Goal: Transaction & Acquisition: Purchase product/service

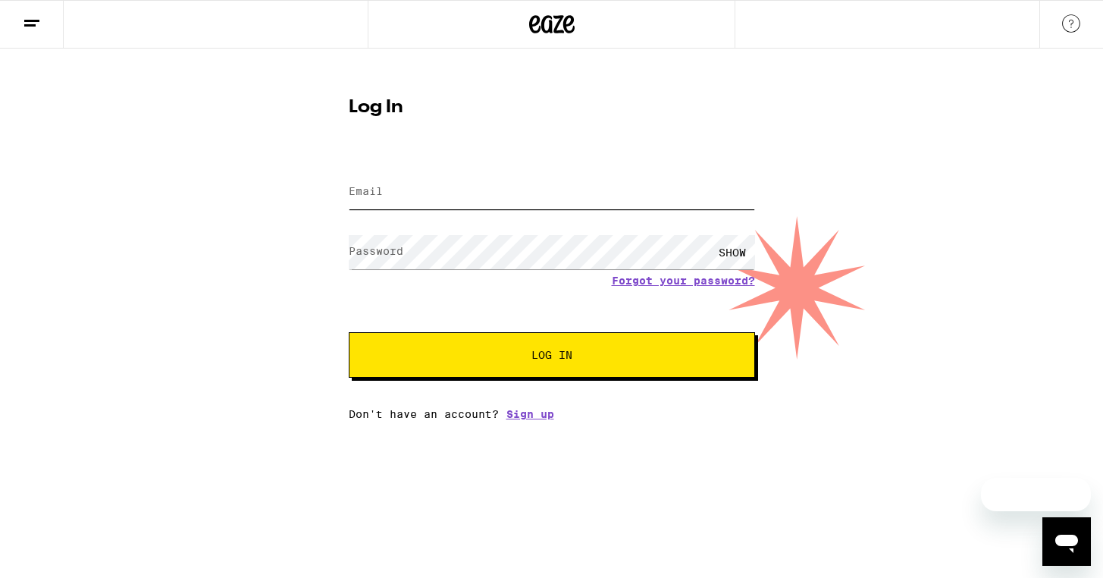
click at [534, 200] on input "Email" at bounding box center [552, 192] width 406 height 34
type input "[EMAIL_ADDRESS][DOMAIN_NAME]"
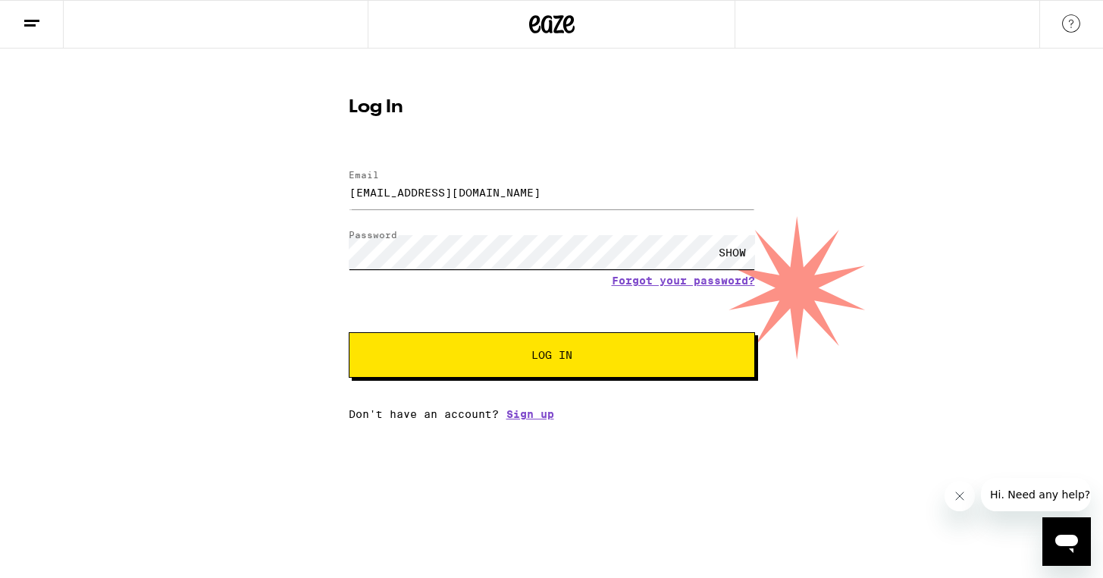
click at [349, 332] on button "Log In" at bounding box center [552, 354] width 406 height 45
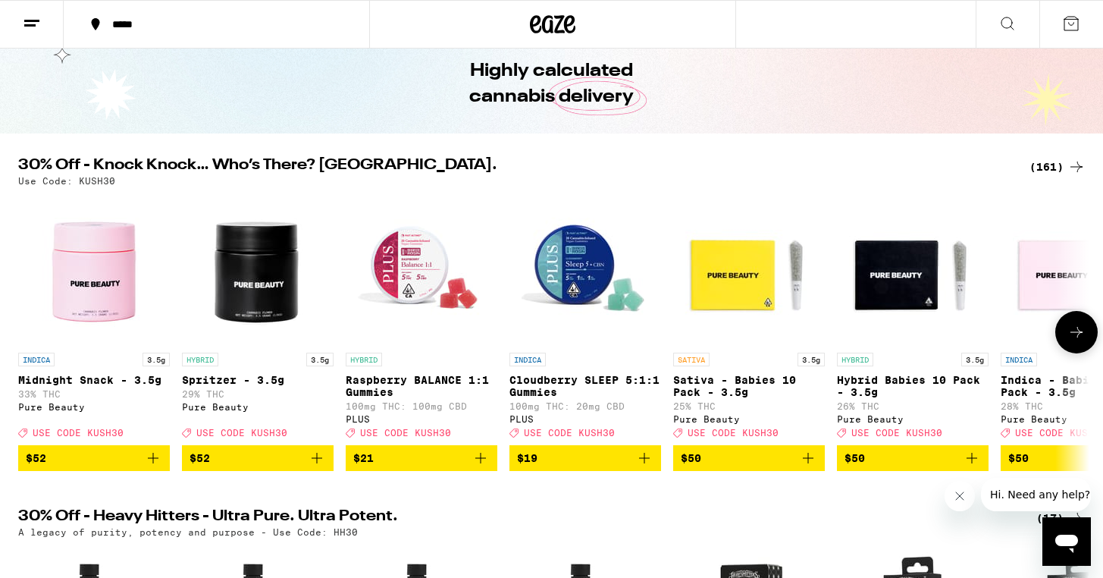
scroll to position [66, 0]
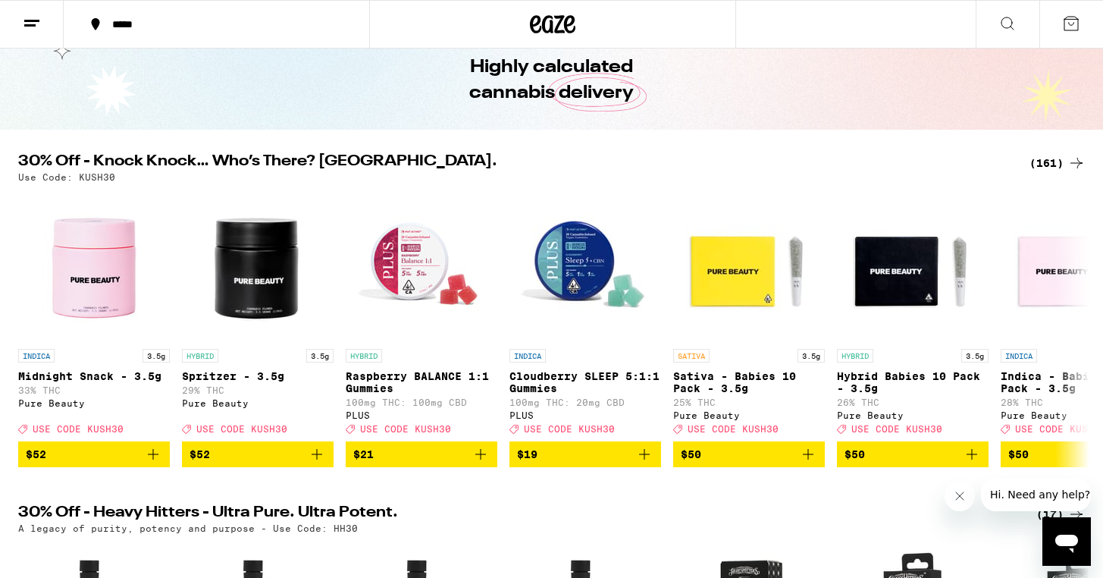
click at [1057, 164] on div "(161)" at bounding box center [1057, 163] width 56 height 18
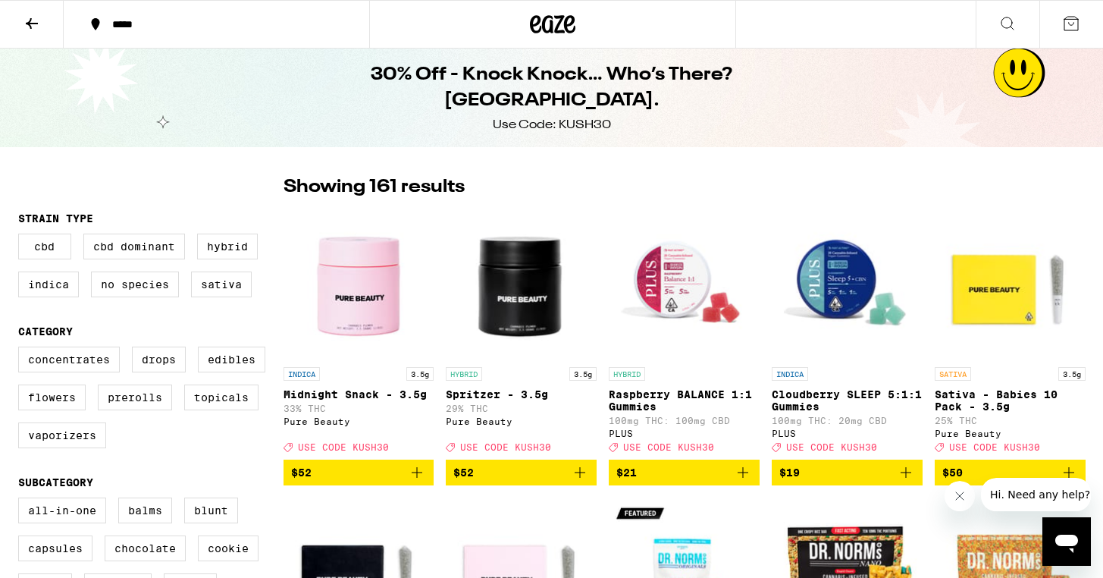
click at [33, 33] on button at bounding box center [32, 25] width 64 height 48
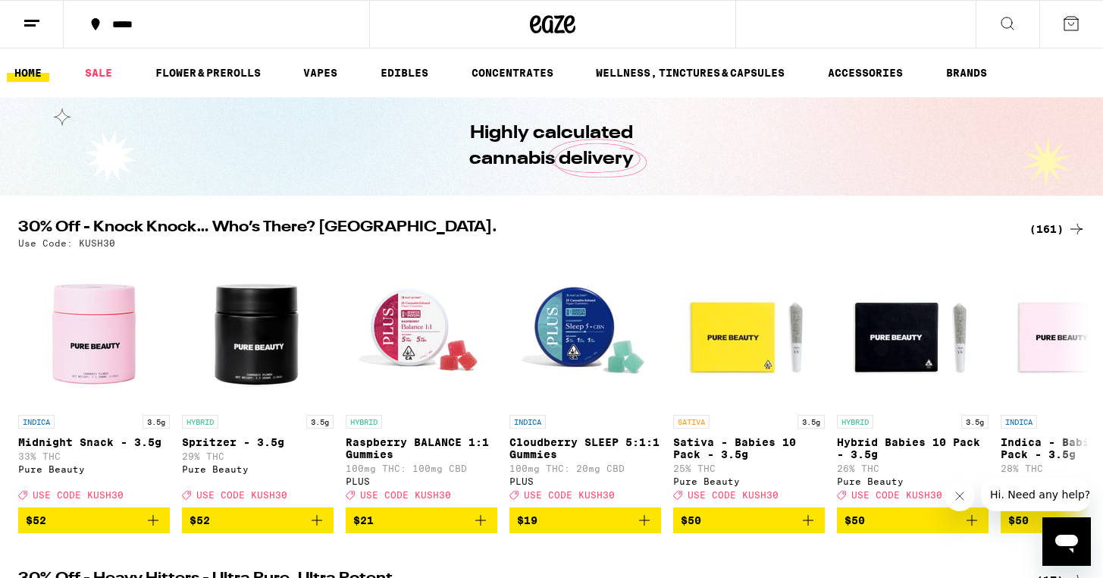
click at [1016, 26] on button at bounding box center [1007, 25] width 64 height 48
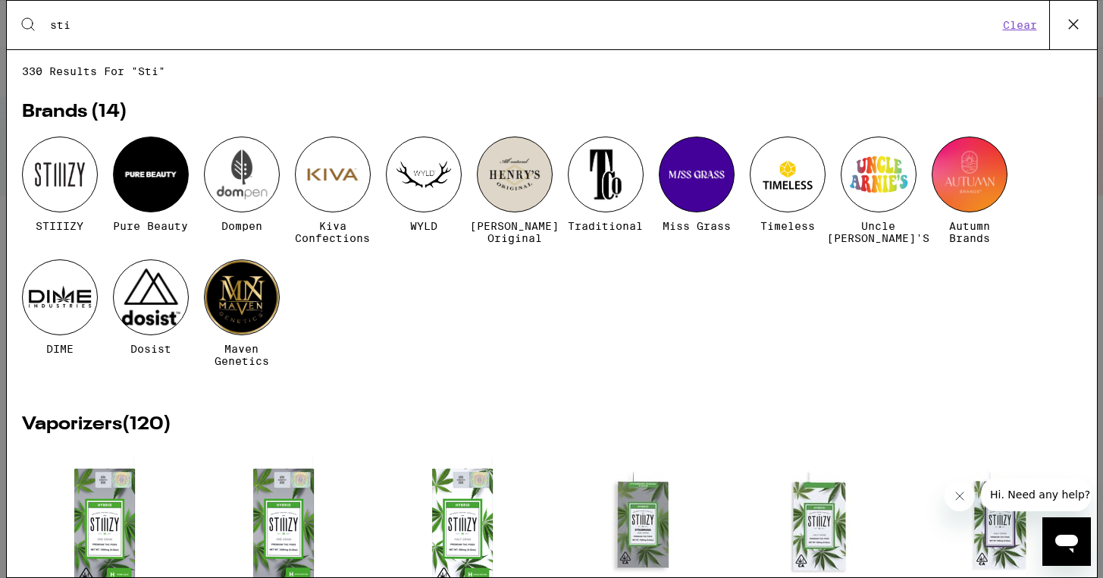
type input "sti"
click at [85, 184] on div at bounding box center [60, 174] width 76 height 76
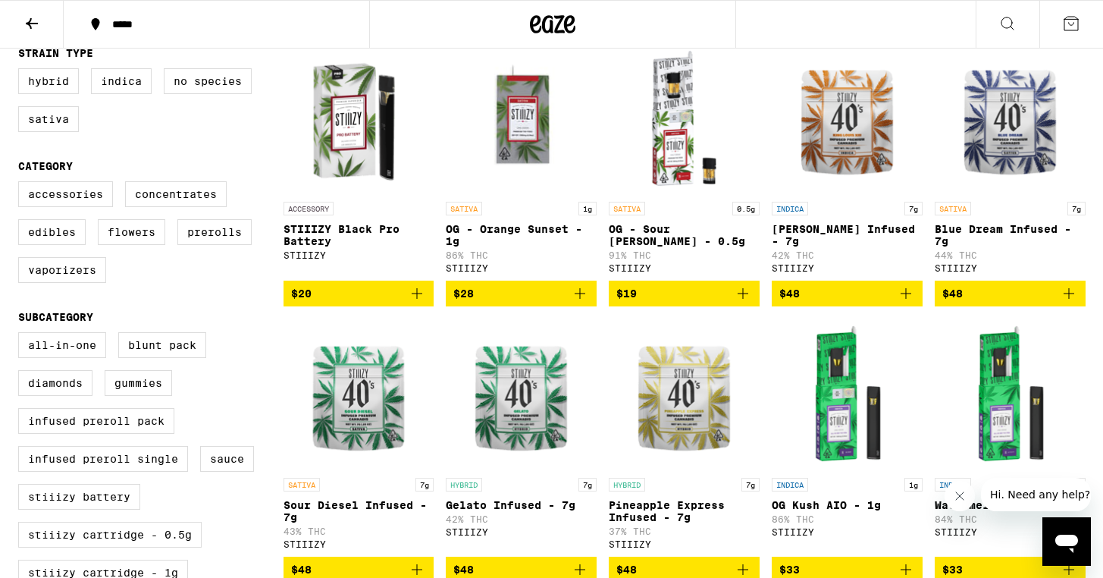
scroll to position [443, 0]
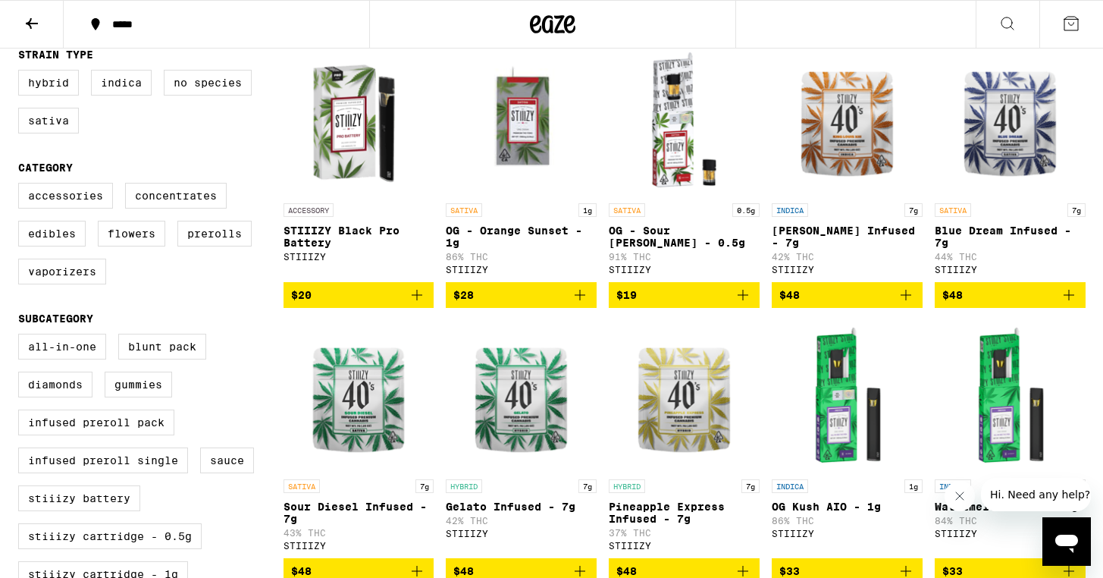
click at [576, 304] on icon "Add to bag" at bounding box center [580, 295] width 18 height 18
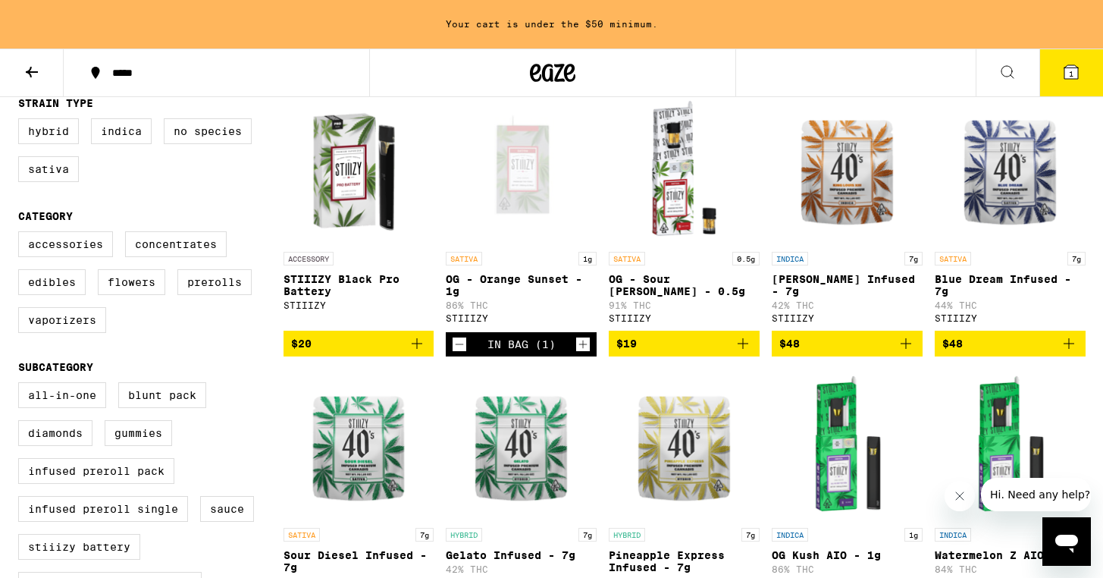
scroll to position [492, 0]
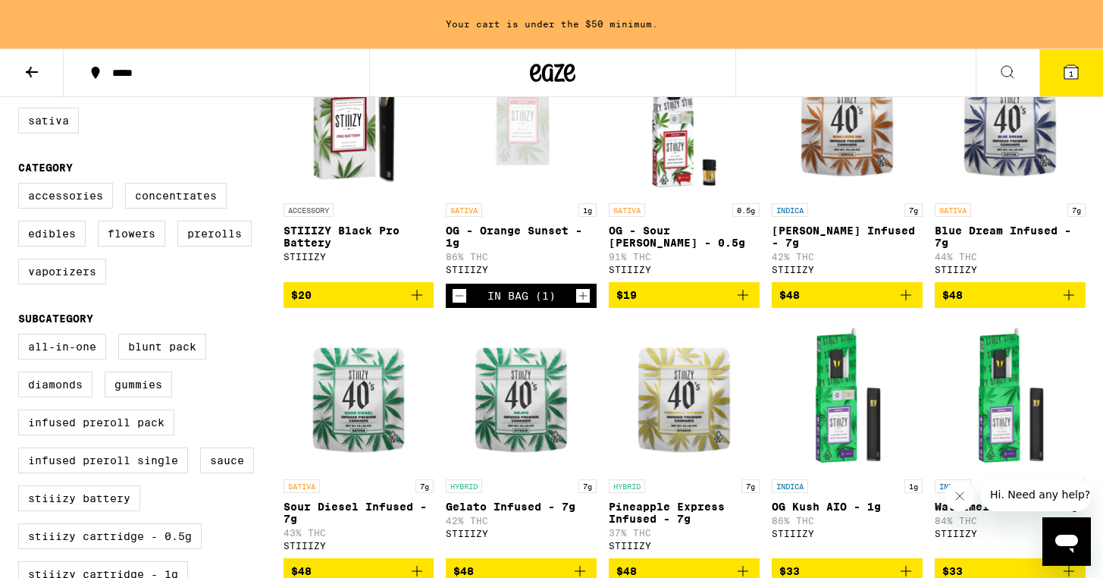
click at [581, 303] on icon "Increment" at bounding box center [583, 295] width 14 height 18
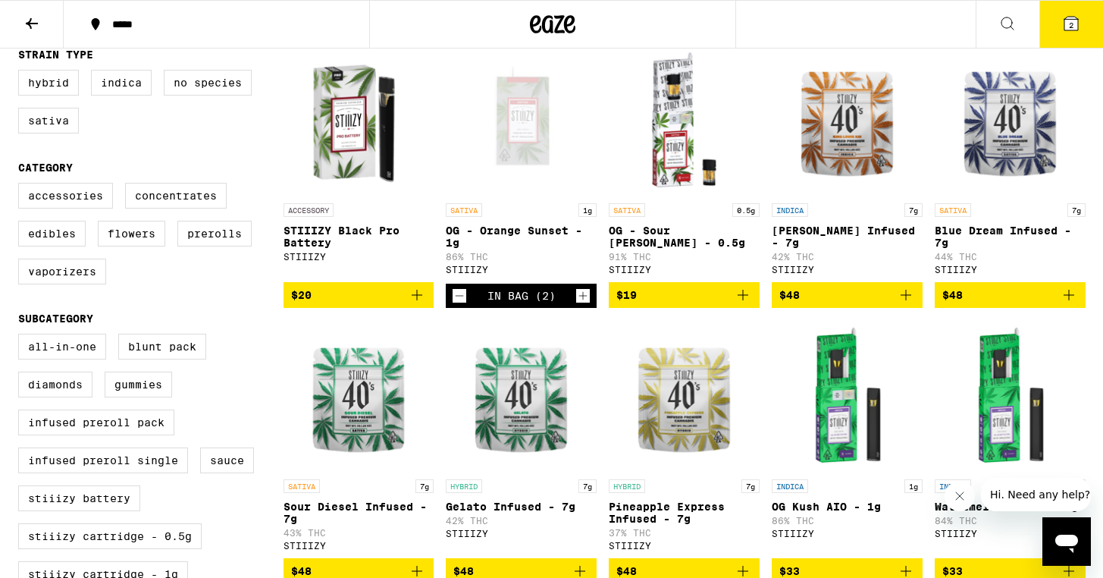
click at [1079, 19] on icon at bounding box center [1071, 23] width 18 height 18
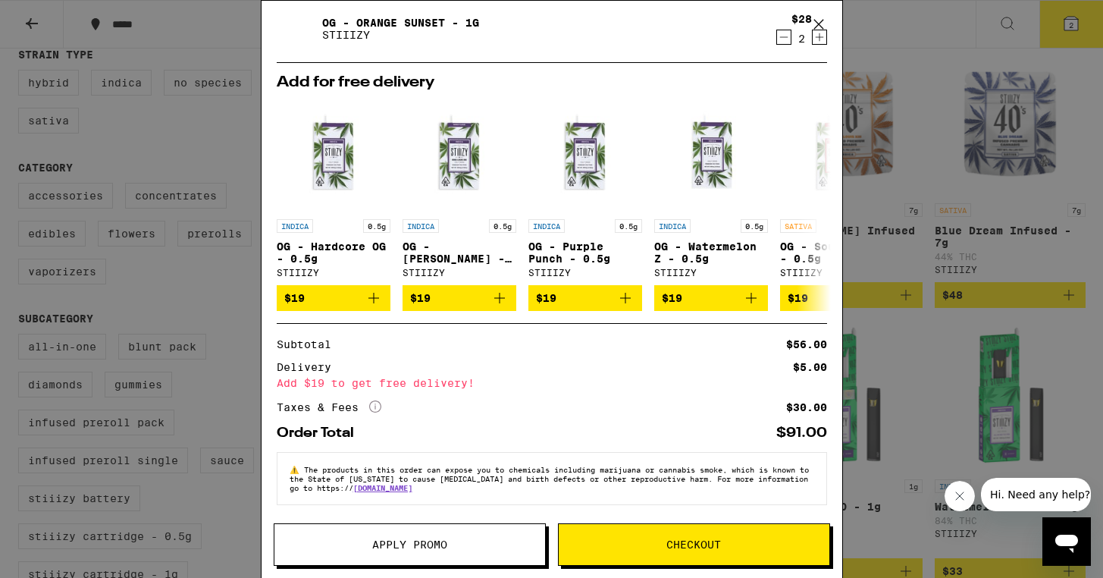
scroll to position [52, 0]
click at [822, 27] on icon at bounding box center [817, 24] width 9 height 9
